Goal: Transaction & Acquisition: Purchase product/service

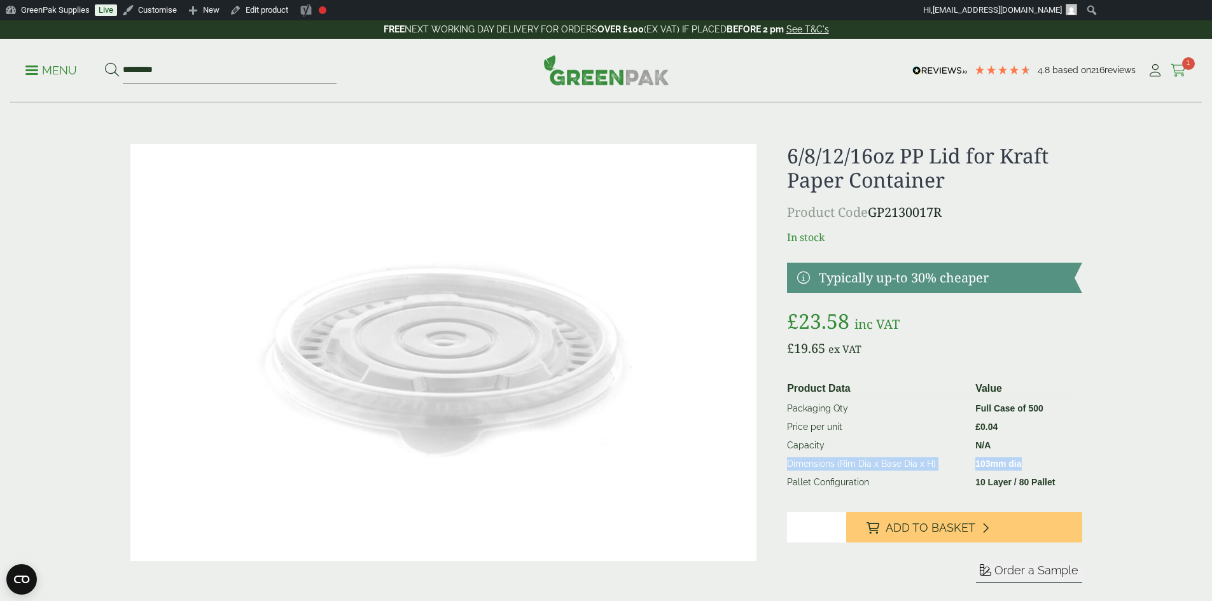
click at [1173, 70] on icon at bounding box center [1179, 70] width 16 height 13
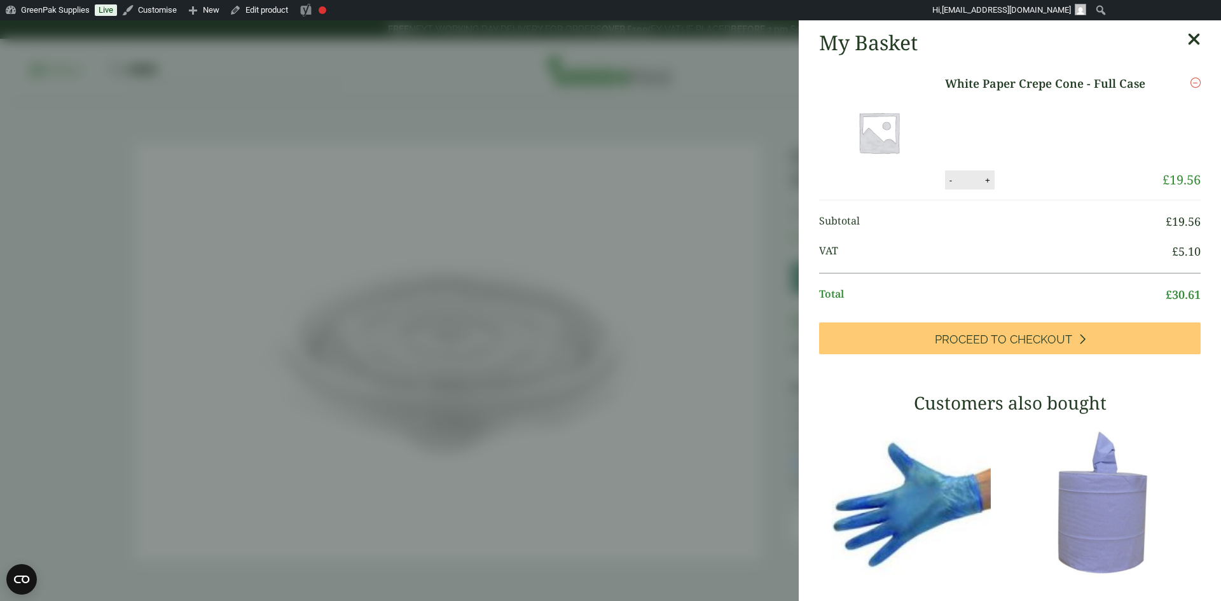
click at [1191, 80] on icon "Remove this item" at bounding box center [1196, 83] width 10 height 10
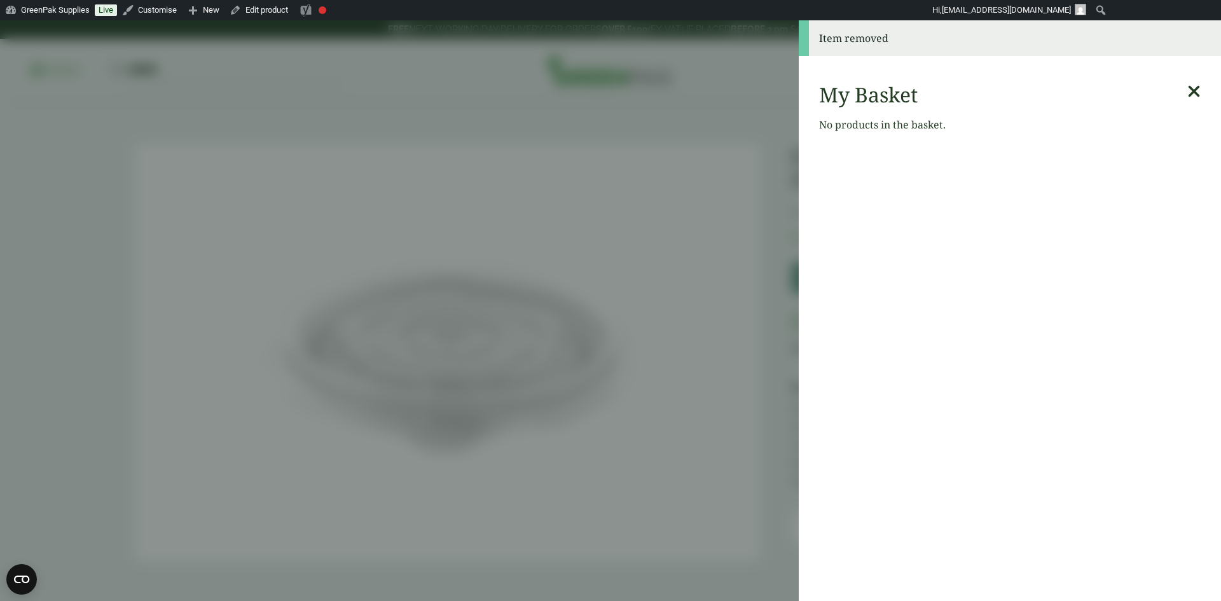
click at [251, 80] on aside "Item removed My Basket No products in the basket." at bounding box center [610, 310] width 1221 height 581
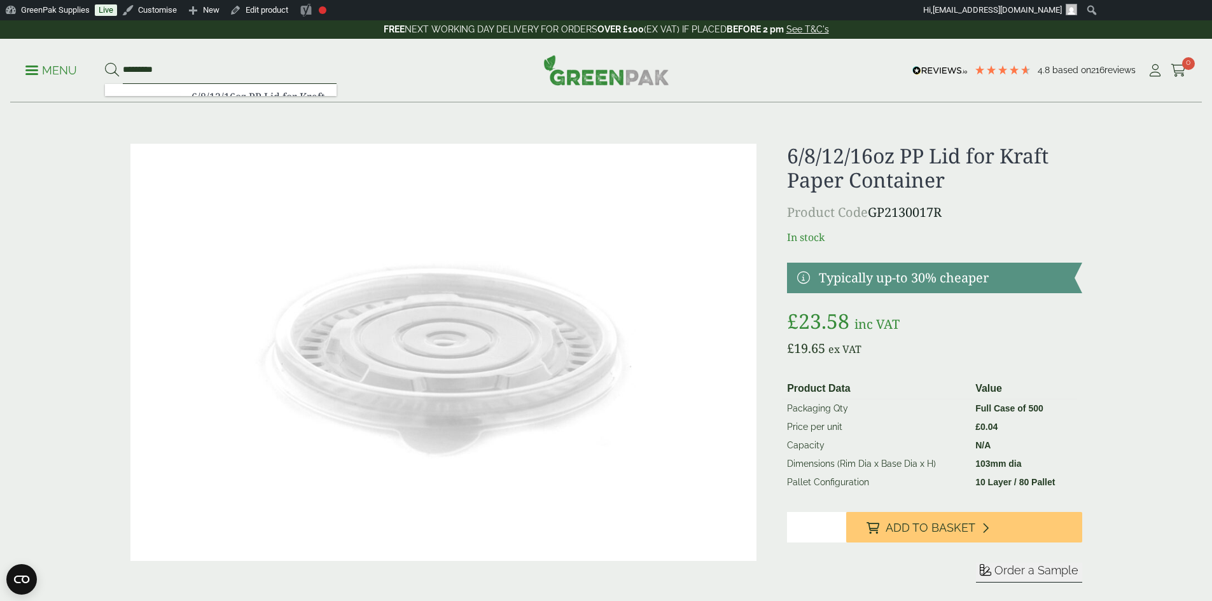
drag, startPoint x: 252, startPoint y: 60, endPoint x: 53, endPoint y: 59, distance: 199.1
click at [53, 59] on ul "Menu ********" at bounding box center [180, 70] width 311 height 27
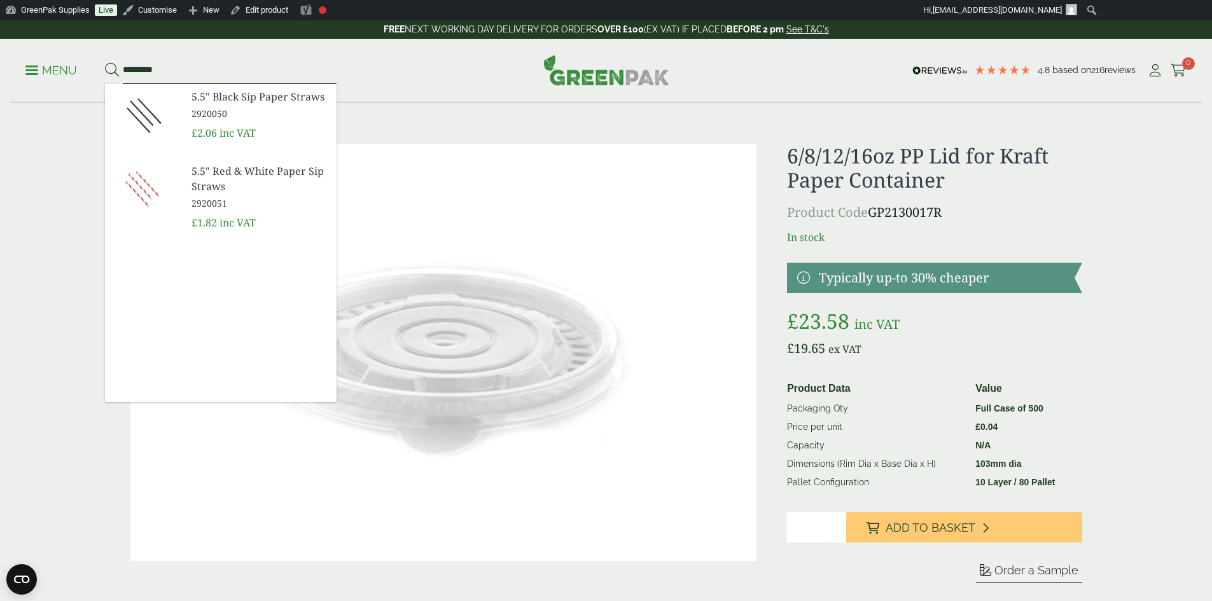
type input "*********"
click at [174, 186] on img at bounding box center [143, 188] width 76 height 61
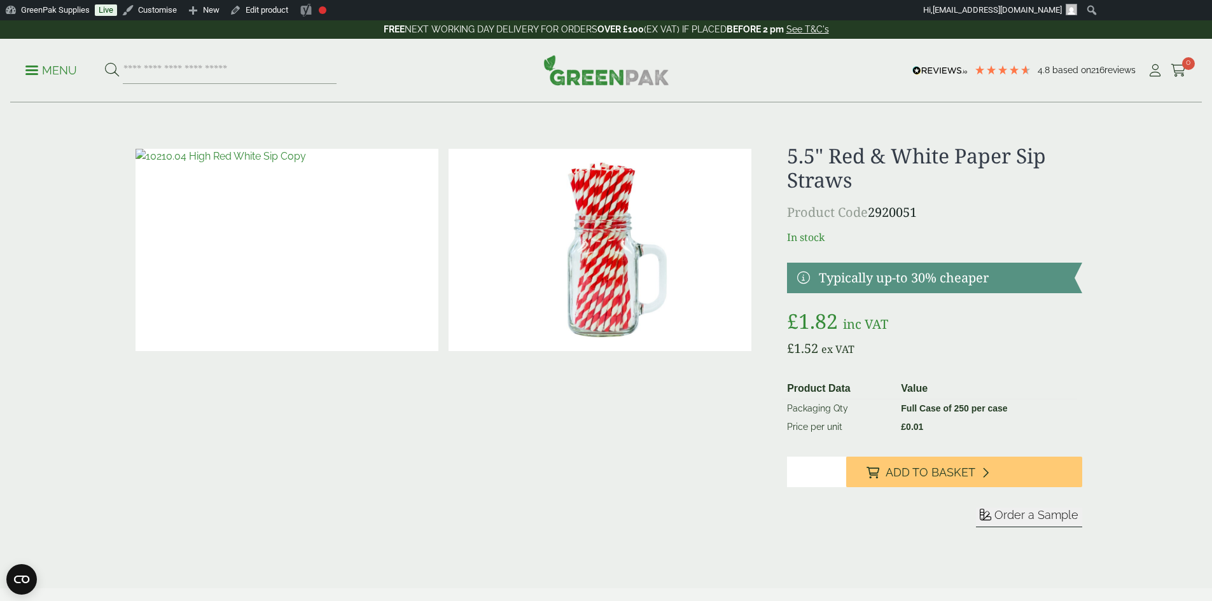
drag, startPoint x: 809, startPoint y: 470, endPoint x: 781, endPoint y: 470, distance: 27.4
click at [781, 470] on div "£" at bounding box center [606, 351] width 967 height 414
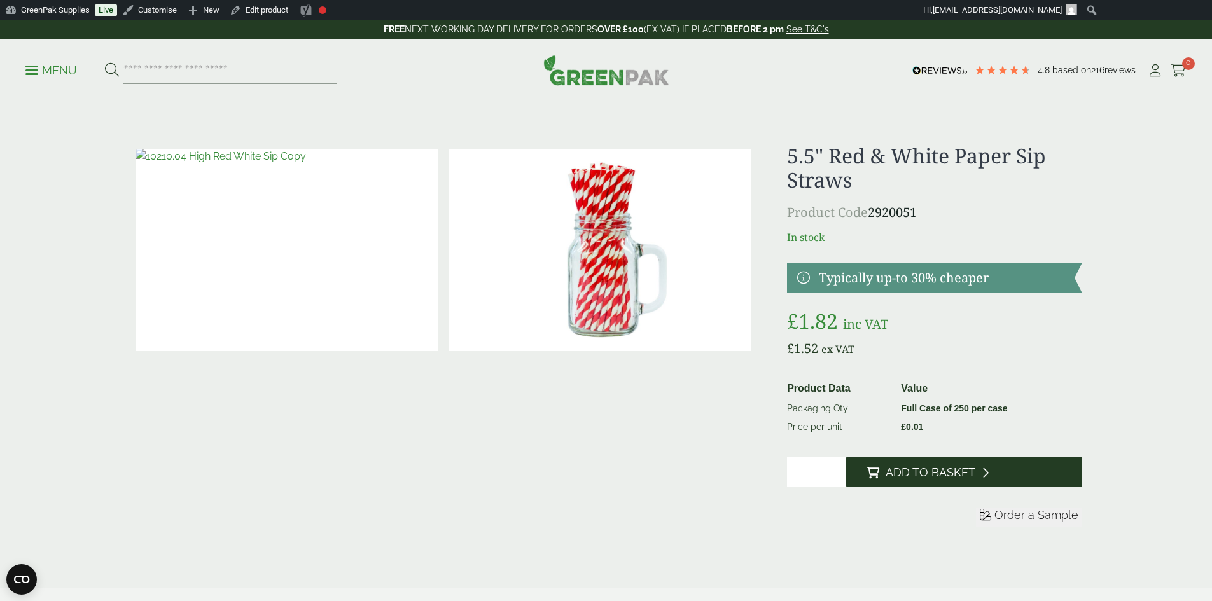
type input "*"
click at [908, 477] on span "Add to Basket" at bounding box center [931, 473] width 90 height 14
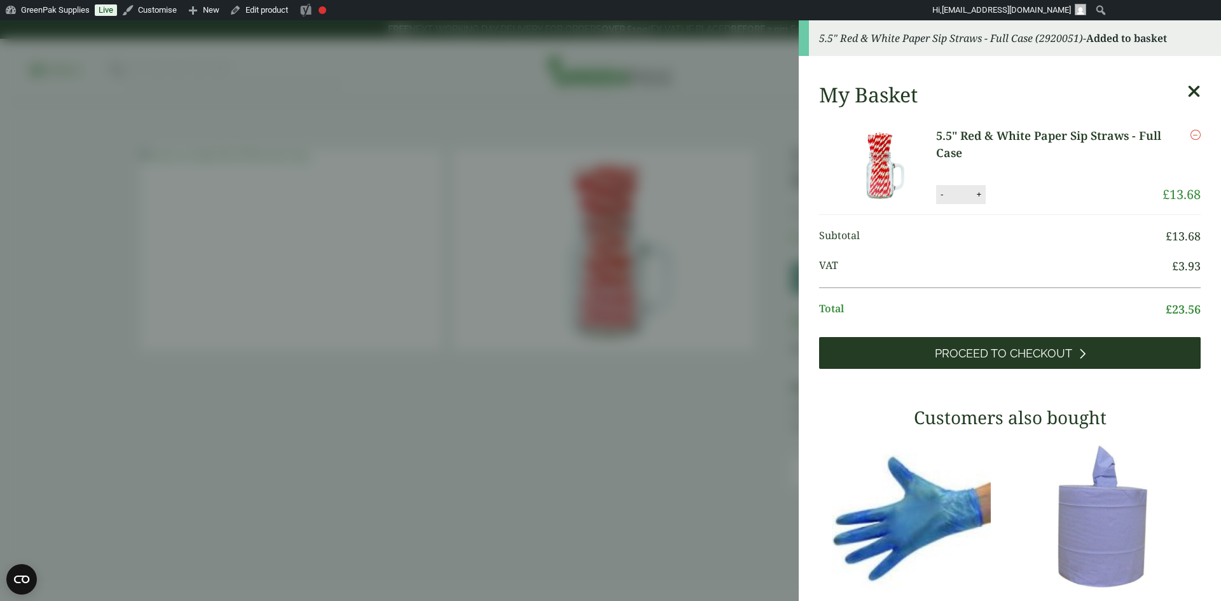
click at [1105, 351] on link "Proceed to Checkout" at bounding box center [1010, 353] width 382 height 32
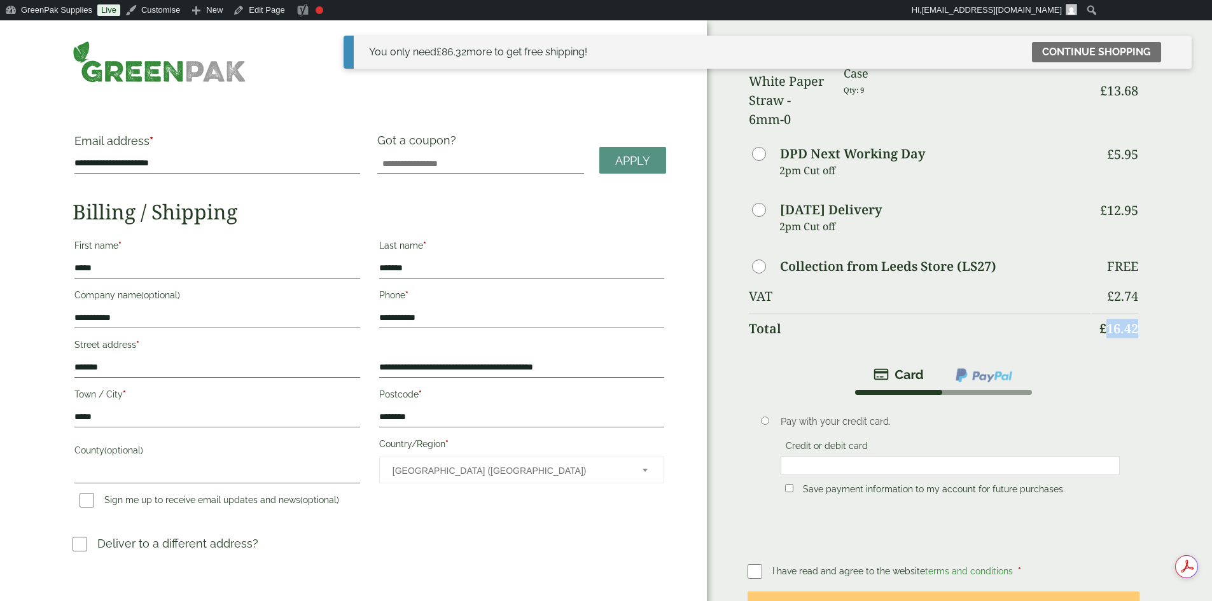
drag, startPoint x: 1061, startPoint y: 303, endPoint x: 1034, endPoint y: 303, distance: 26.7
click at [1099, 320] on bdi "£ 16.42" at bounding box center [1118, 328] width 39 height 17
copy bdi "16.42"
